Goal: Entertainment & Leisure: Consume media (video, audio)

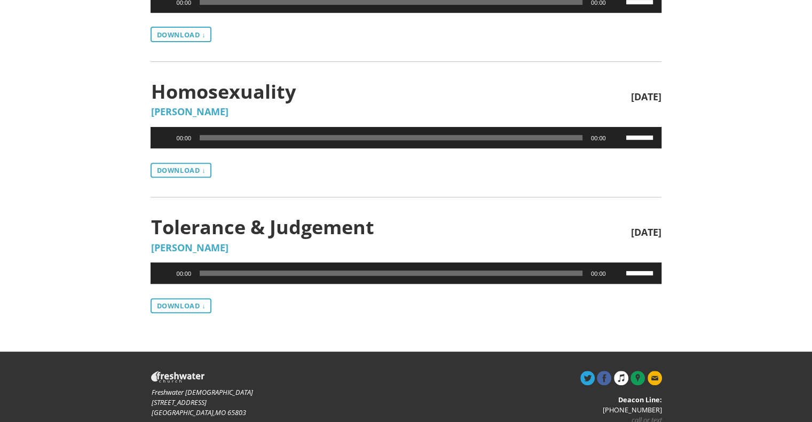
scroll to position [427, 0]
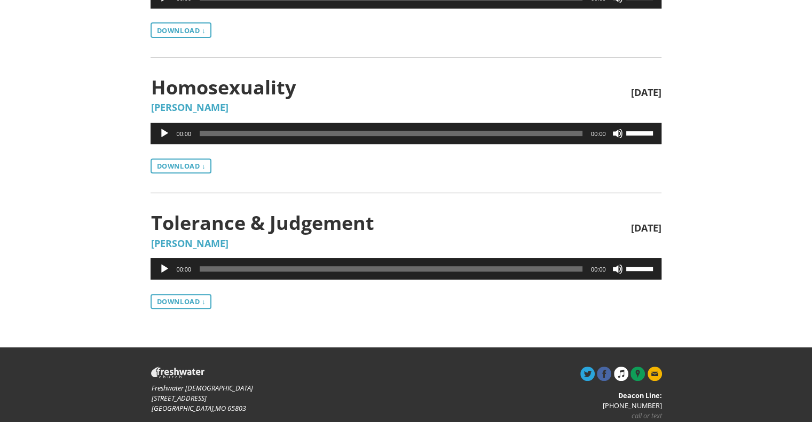
click at [168, 266] on button "Play" at bounding box center [164, 269] width 11 height 11
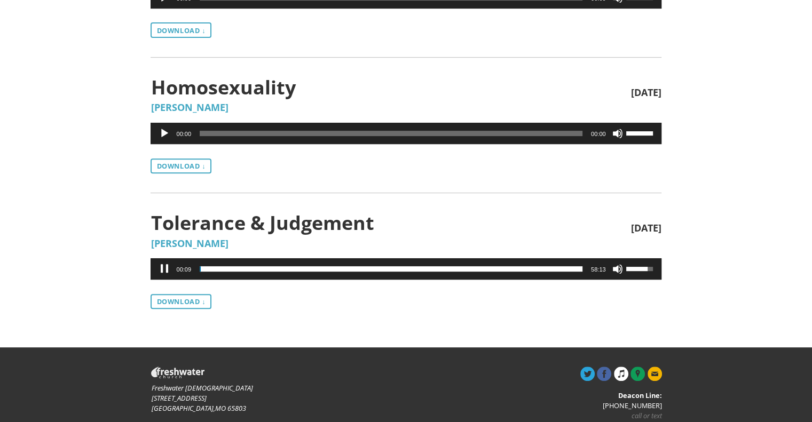
click at [197, 269] on div "00:09 00:00 58:13 Use Up/Down Arrow keys to increase or decrease volume." at bounding box center [406, 268] width 510 height 21
drag, startPoint x: 200, startPoint y: 267, endPoint x: 189, endPoint y: 267, distance: 10.7
click at [189, 267] on div "00:10 00:00 58:13 Use Up/Down Arrow keys to increase or decrease volume." at bounding box center [406, 268] width 510 height 21
click at [25, 248] on div "Tweet Share Plus Pin Jesus & Politics Aug 16th, 2015 Cornelius Ukena Audio Play…" at bounding box center [406, 97] width 812 height 500
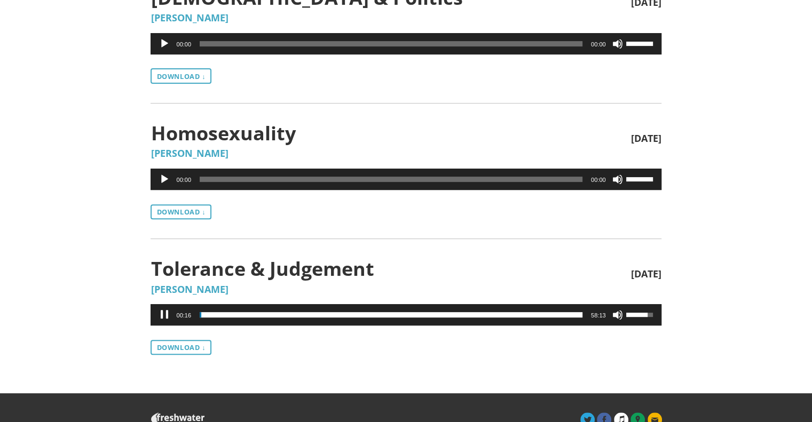
scroll to position [464, 0]
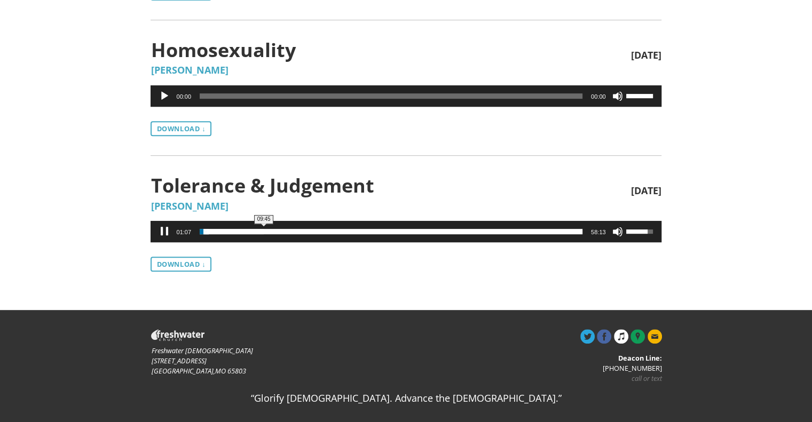
click at [264, 230] on span "09:45" at bounding box center [391, 231] width 383 height 5
click at [204, 232] on span "00:44" at bounding box center [391, 231] width 383 height 5
click at [205, 232] on span "Time Slider" at bounding box center [203, 231] width 5 height 5
click at [207, 231] on span "Audio Player" at bounding box center [205, 231] width 4 height 4
